Goal: Book appointment/travel/reservation

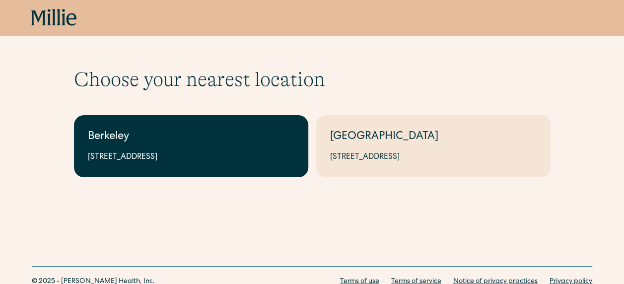
click at [207, 154] on div "2999 Regent St, Suite 524, Berkeley, CA 94705" at bounding box center [191, 157] width 207 height 12
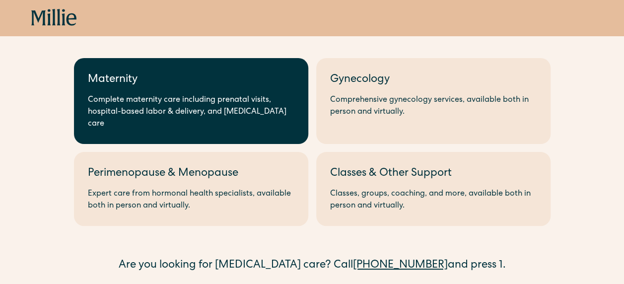
scroll to position [50, 0]
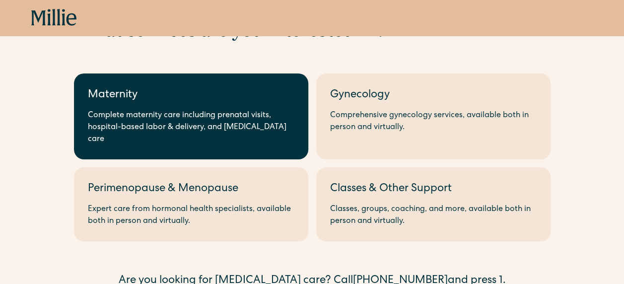
click at [190, 133] on div "Complete maternity care including prenatal visits, hospital-based labor & deliv…" at bounding box center [191, 128] width 207 height 36
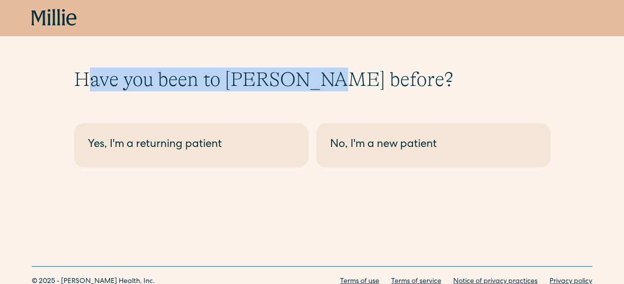
drag, startPoint x: 82, startPoint y: 80, endPoint x: 307, endPoint y: 87, distance: 224.5
click at [307, 87] on h1 "Have you been to Millie before?" at bounding box center [312, 80] width 477 height 24
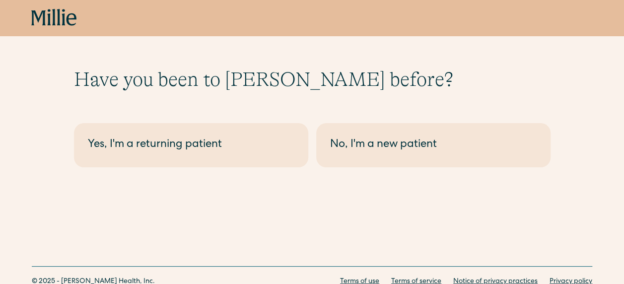
drag, startPoint x: 307, startPoint y: 87, endPoint x: 332, endPoint y: 85, distance: 24.9
click at [332, 85] on h1 "Have you been to Millie before?" at bounding box center [312, 80] width 477 height 24
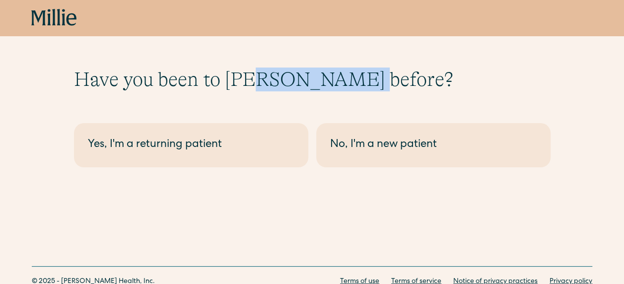
drag, startPoint x: 347, startPoint y: 83, endPoint x: 257, endPoint y: 87, distance: 89.4
click at [257, 87] on h1 "Have you been to Millie before?" at bounding box center [312, 80] width 477 height 24
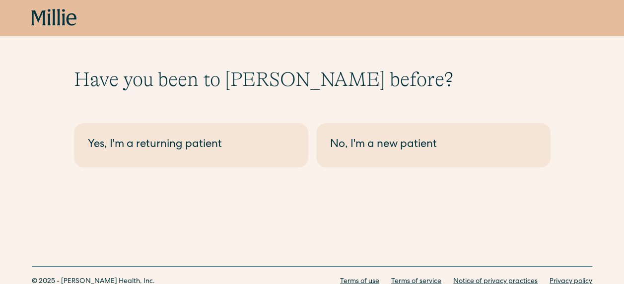
drag, startPoint x: 257, startPoint y: 87, endPoint x: 390, endPoint y: 93, distance: 132.7
click at [390, 93] on div "Have you been to Millie before? Berkeley - Maternity Yes, I'm a returning patie…" at bounding box center [312, 118] width 477 height 100
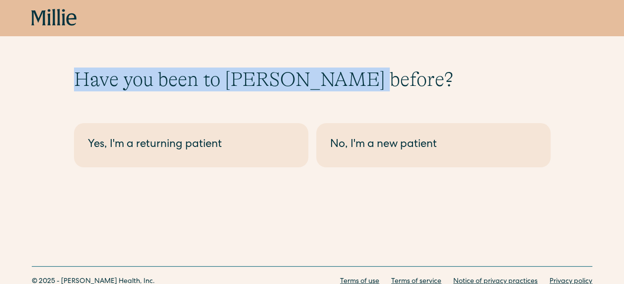
drag, startPoint x: 345, startPoint y: 75, endPoint x: 65, endPoint y: 79, distance: 280.5
click at [65, 79] on div "Have you been to Millie before? Berkeley - Maternity Yes, I'm a returning patie…" at bounding box center [312, 118] width 624 height 100
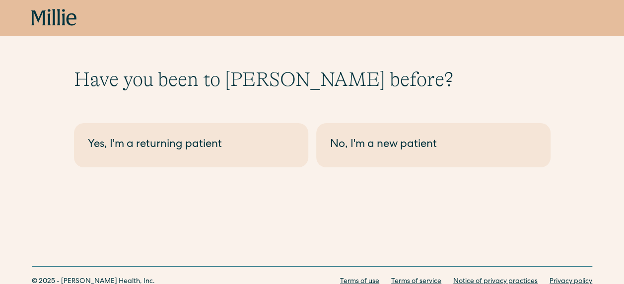
drag, startPoint x: 65, startPoint y: 79, endPoint x: 296, endPoint y: 104, distance: 233.2
click at [296, 104] on div "Have you been to Millie before? Berkeley - Maternity Yes, I'm a returning patie…" at bounding box center [312, 118] width 477 height 100
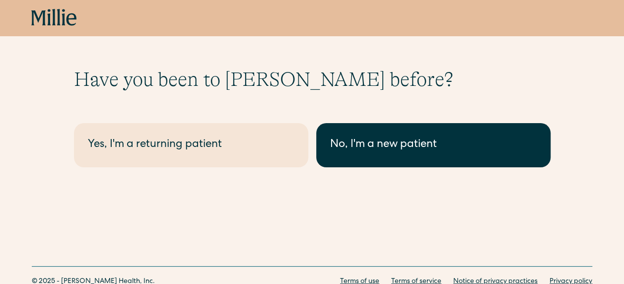
click at [412, 142] on div "No, I'm a new patient" at bounding box center [433, 145] width 207 height 16
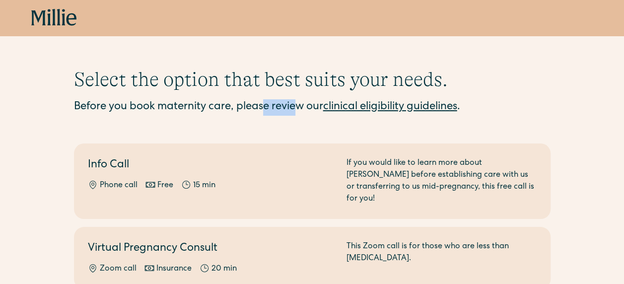
drag, startPoint x: 265, startPoint y: 110, endPoint x: 298, endPoint y: 109, distance: 32.8
click at [298, 109] on div "Before you book maternity care, please review our clinical eligibility guidelin…" at bounding box center [312, 107] width 477 height 16
drag, startPoint x: 298, startPoint y: 109, endPoint x: 317, endPoint y: 111, distance: 19.0
click at [303, 119] on div "Before you book maternity care, please review our clinical eligibility guidelin…" at bounding box center [312, 119] width 477 height 40
drag, startPoint x: 323, startPoint y: 109, endPoint x: 234, endPoint y: 110, distance: 88.4
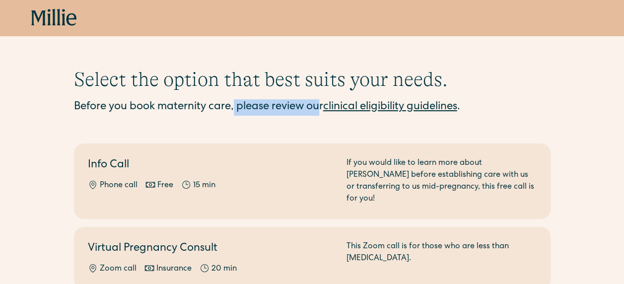
click at [234, 110] on div "Before you book maternity care, please review our clinical eligibility guidelin…" at bounding box center [312, 107] width 477 height 16
drag, startPoint x: 234, startPoint y: 110, endPoint x: 304, endPoint y: 121, distance: 70.8
click at [304, 121] on div "Before you book maternity care, please review our clinical eligibility guidelin…" at bounding box center [312, 119] width 477 height 40
click at [318, 110] on div "Before you book maternity care, please review our clinical eligibility guidelin…" at bounding box center [312, 107] width 477 height 16
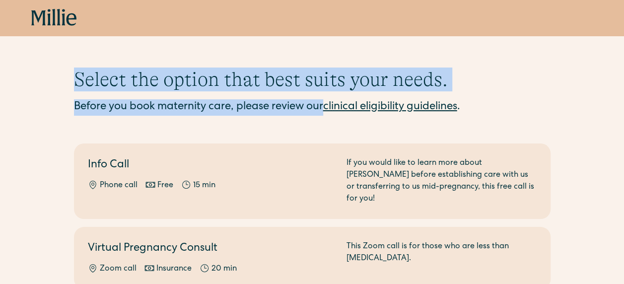
drag, startPoint x: 327, startPoint y: 109, endPoint x: 74, endPoint y: 85, distance: 253.8
click at [74, 85] on div "Select the option that best suits your needs. Before you book maternity care, p…" at bounding box center [312, 256] width 477 height 376
drag, startPoint x: 74, startPoint y: 85, endPoint x: 134, endPoint y: 96, distance: 60.5
click at [136, 98] on div "Select the option that best suits your needs. Before you book maternity care, p…" at bounding box center [312, 256] width 477 height 376
click at [142, 85] on h1 "Select the option that best suits your needs." at bounding box center [312, 80] width 477 height 24
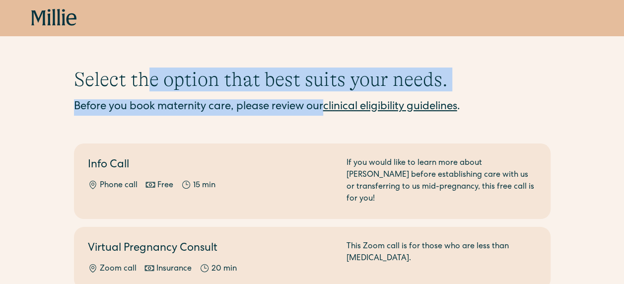
drag, startPoint x: 324, startPoint y: 104, endPoint x: 152, endPoint y: 79, distance: 173.5
click at [152, 79] on div "Select the option that best suits your needs. Before you book maternity care, p…" at bounding box center [312, 256] width 477 height 376
drag, startPoint x: 152, startPoint y: 79, endPoint x: 237, endPoint y: 109, distance: 90.4
click at [237, 109] on div "Before you book maternity care, please review our clinical eligibility guidelin…" at bounding box center [312, 107] width 477 height 16
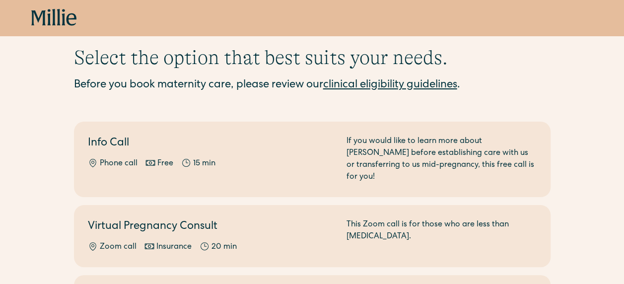
scroll to position [6, 0]
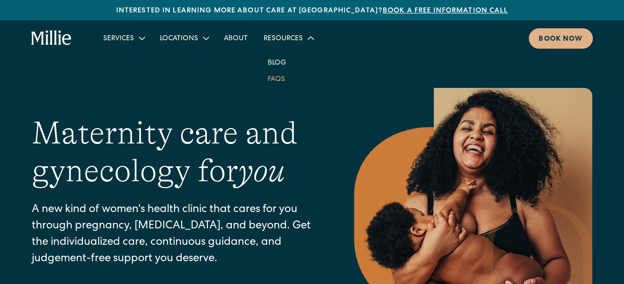
click at [279, 75] on link "FAQs" at bounding box center [276, 78] width 33 height 16
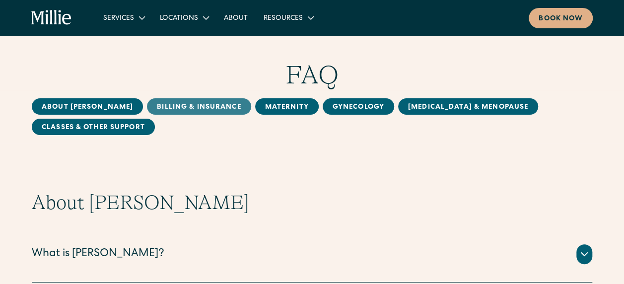
click at [153, 105] on link "Billing & Insurance" at bounding box center [199, 106] width 104 height 16
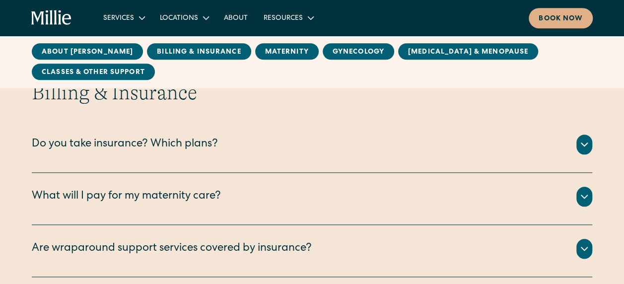
scroll to position [454, 0]
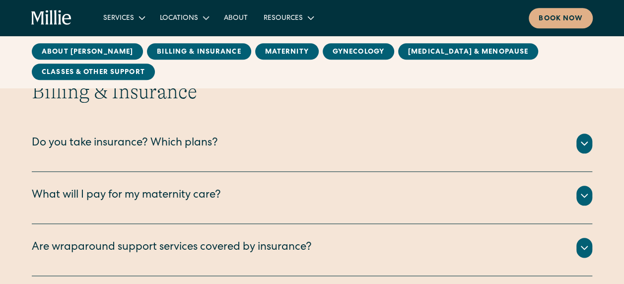
click at [302, 150] on div "Do you take insurance? Which plans?" at bounding box center [312, 144] width 560 height 20
